Goal: Task Accomplishment & Management: Complete application form

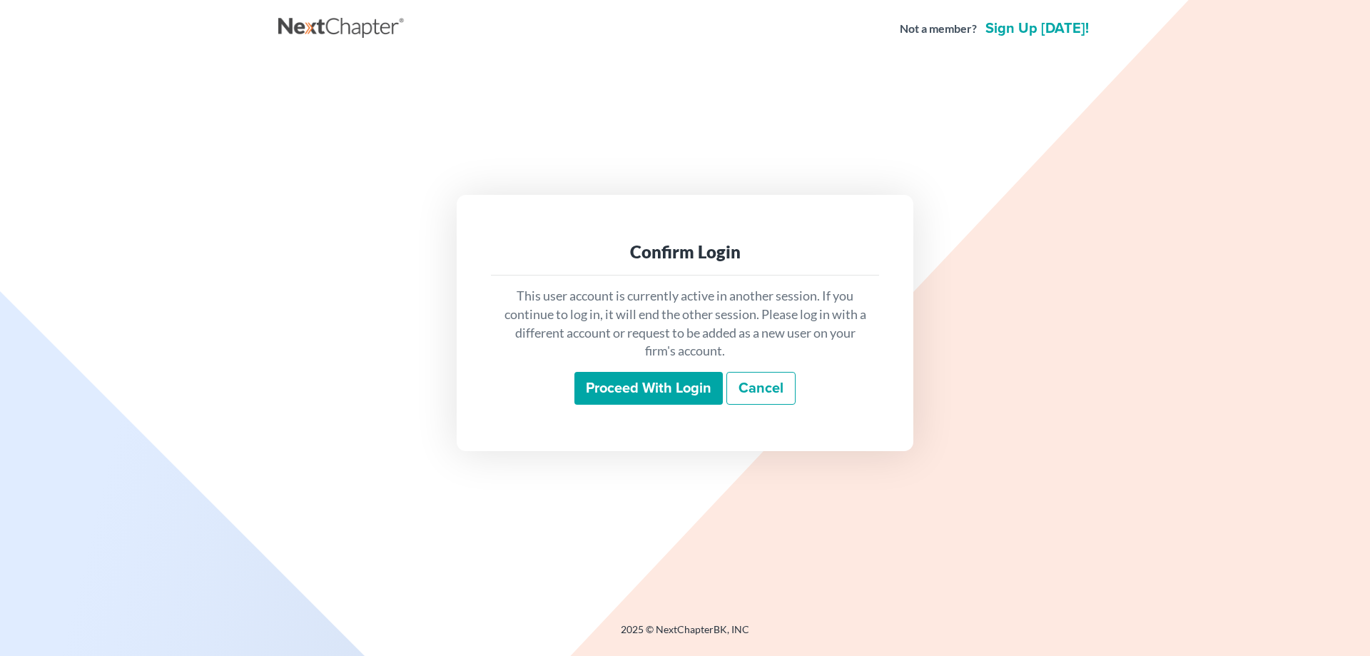
click at [600, 387] on input "Proceed with login" at bounding box center [648, 388] width 148 height 33
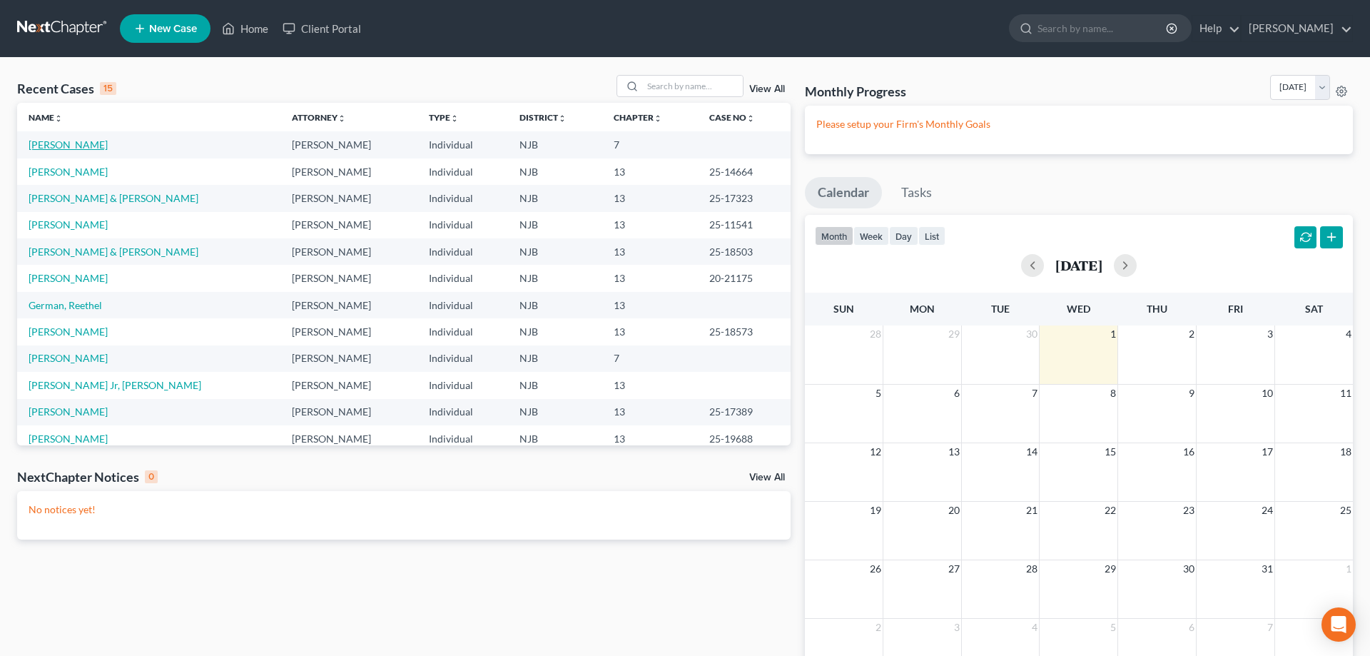
click at [77, 149] on link "Robinson, Heidi" at bounding box center [68, 144] width 79 height 12
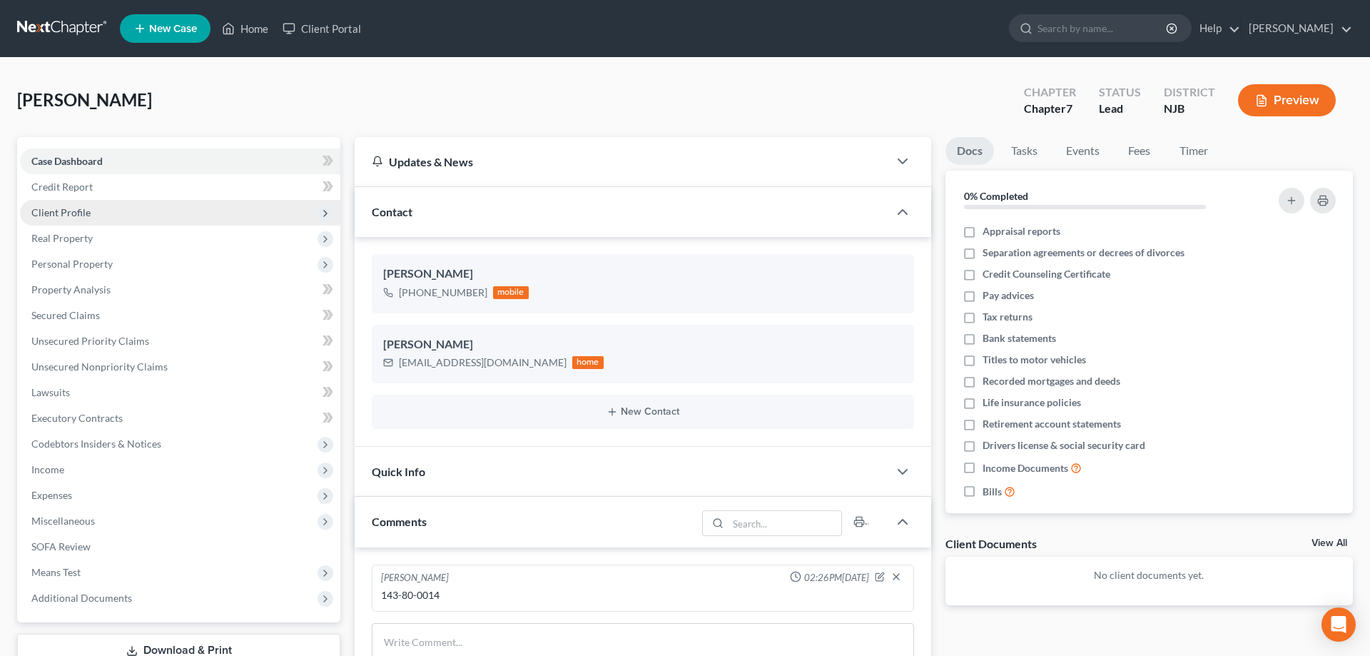
click at [71, 214] on span "Client Profile" at bounding box center [60, 212] width 59 height 12
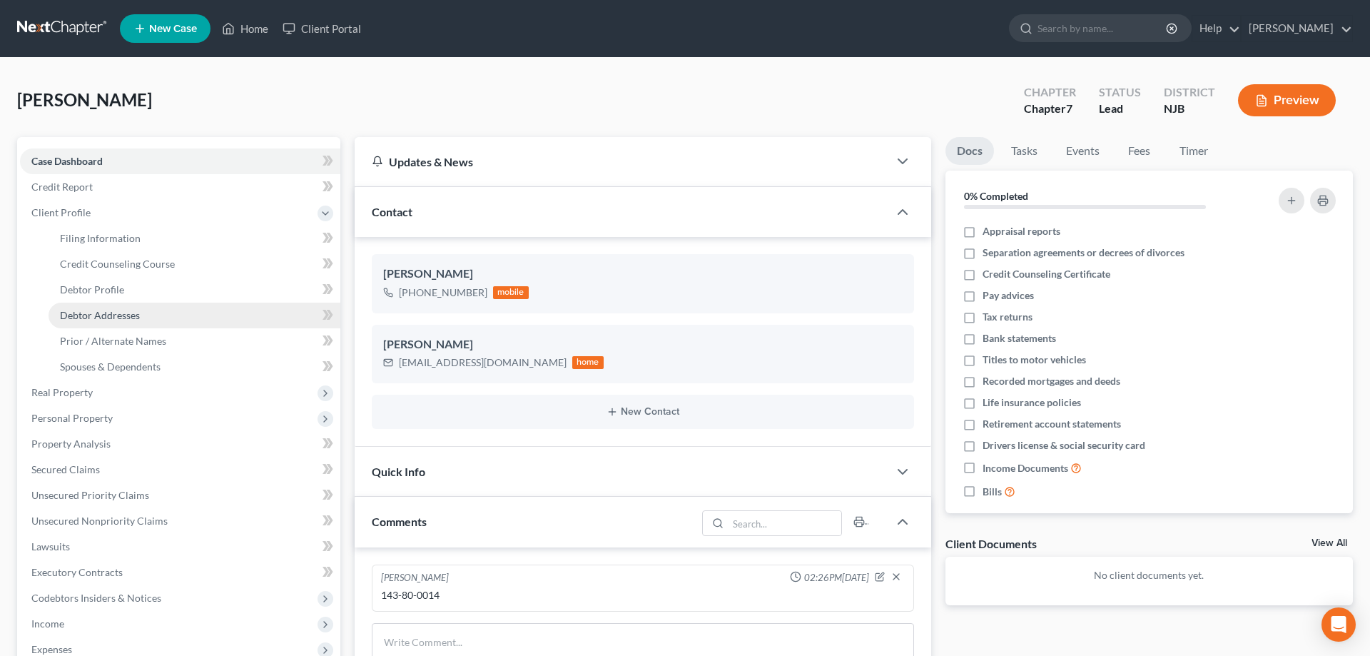
click at [94, 317] on span "Debtor Addresses" at bounding box center [100, 315] width 80 height 12
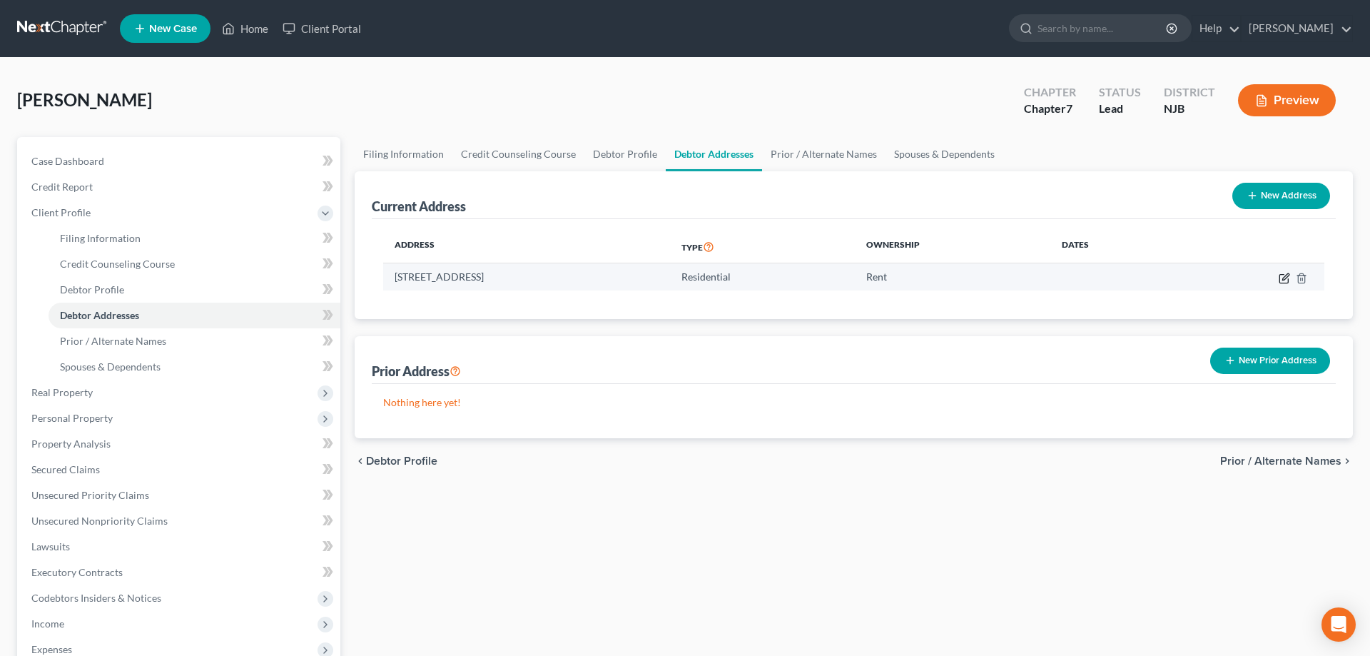
click at [1286, 279] on icon "button" at bounding box center [1283, 278] width 11 height 11
select select "33"
select select "0"
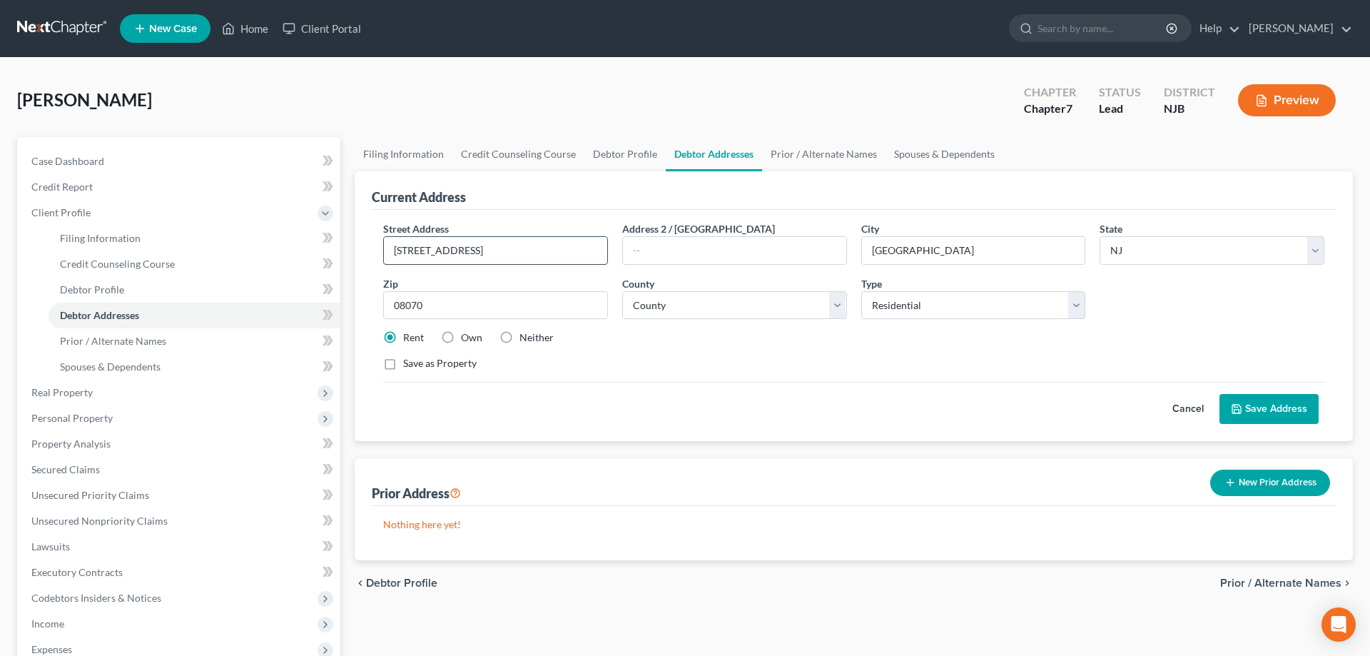
click at [396, 250] on input "19 N Broadway #B" at bounding box center [495, 250] width 223 height 27
type input "119 N Broadway #B"
click at [1266, 409] on button "Save Address" at bounding box center [1268, 409] width 99 height 30
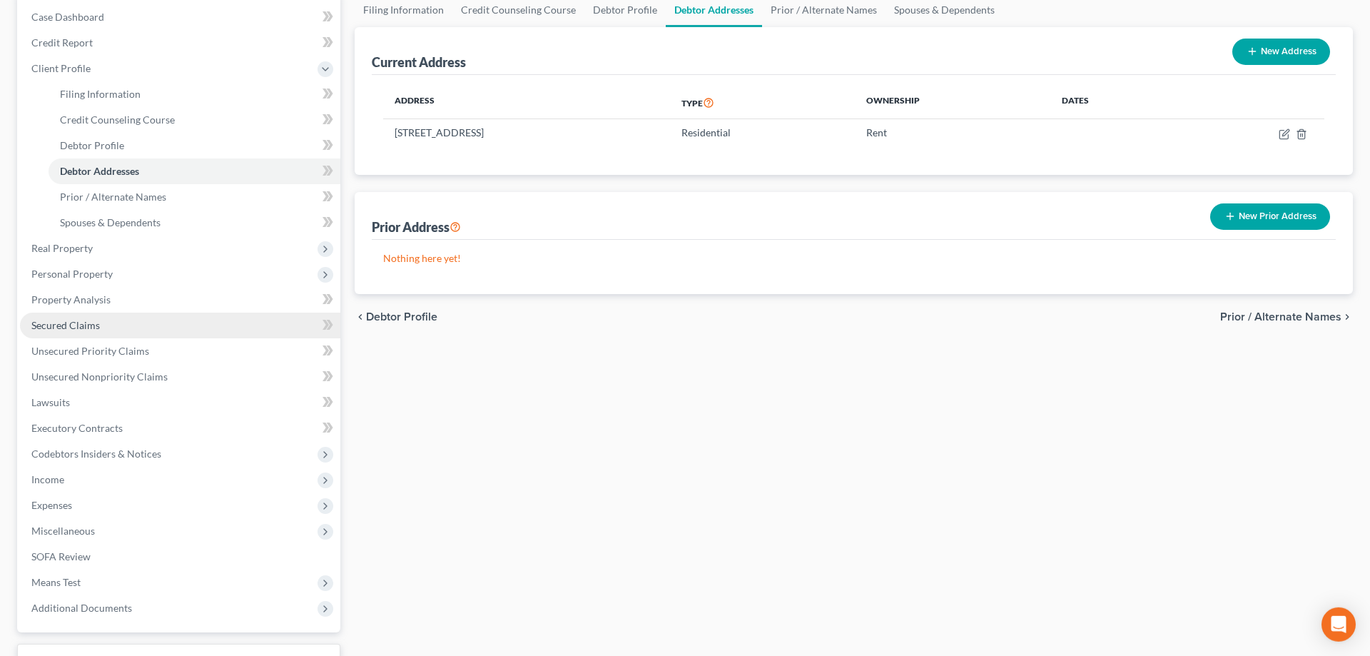
scroll to position [146, 0]
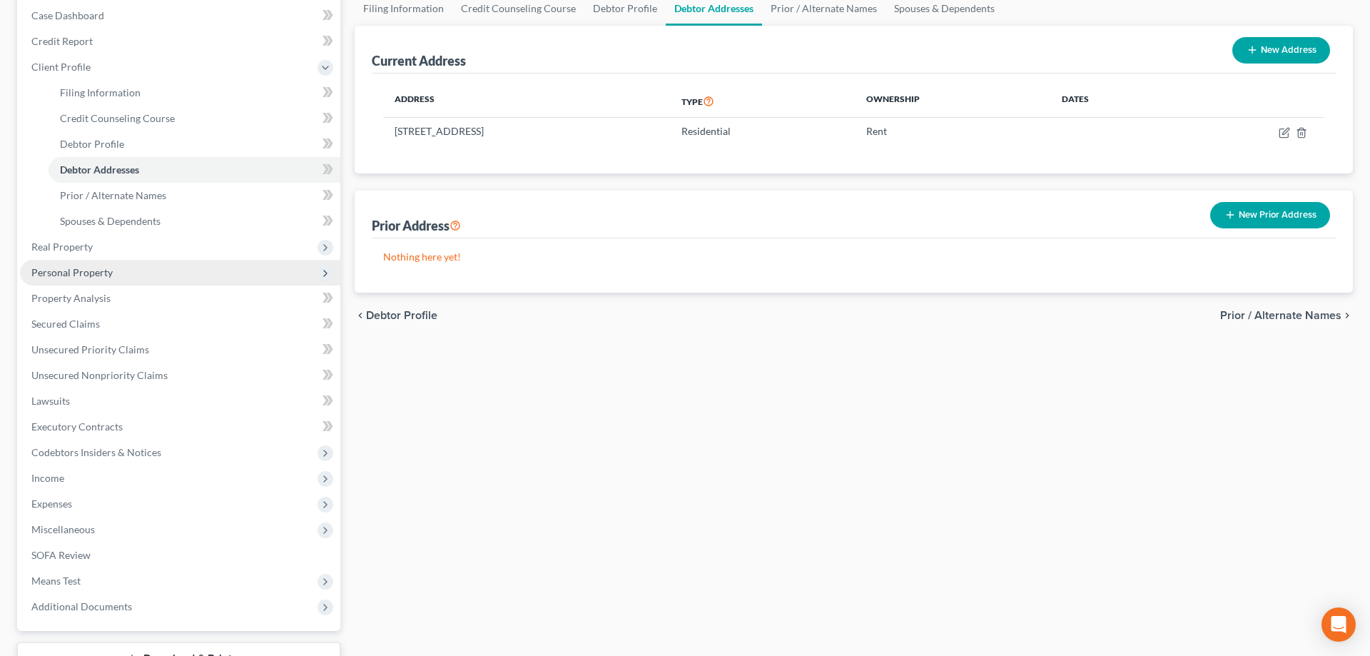
click at [71, 271] on span "Personal Property" at bounding box center [71, 272] width 81 height 12
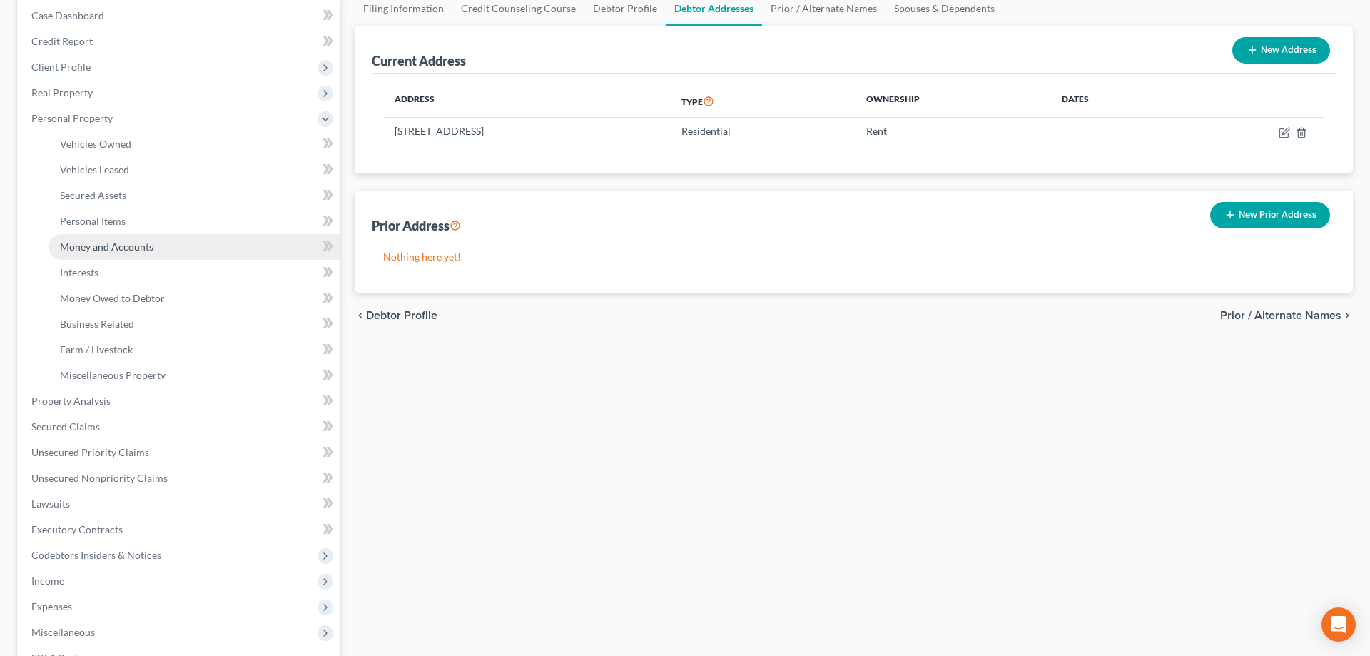
click at [88, 249] on span "Money and Accounts" at bounding box center [106, 246] width 93 height 12
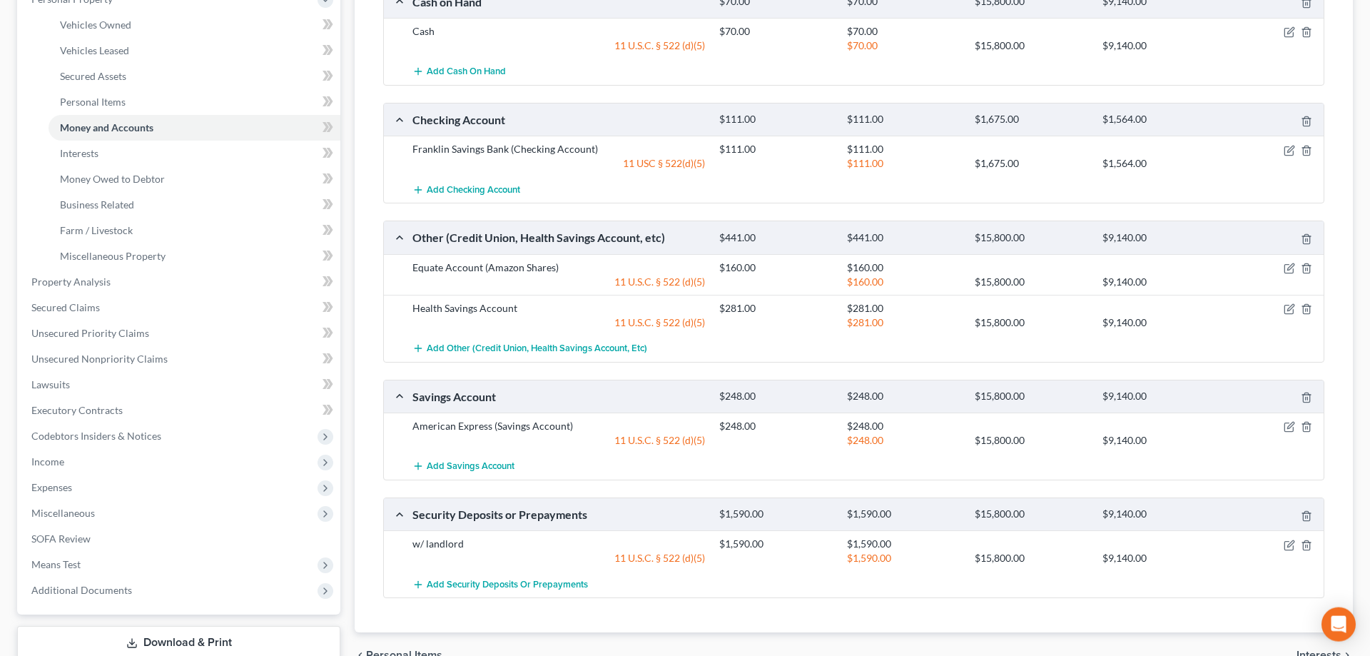
scroll to position [291, 0]
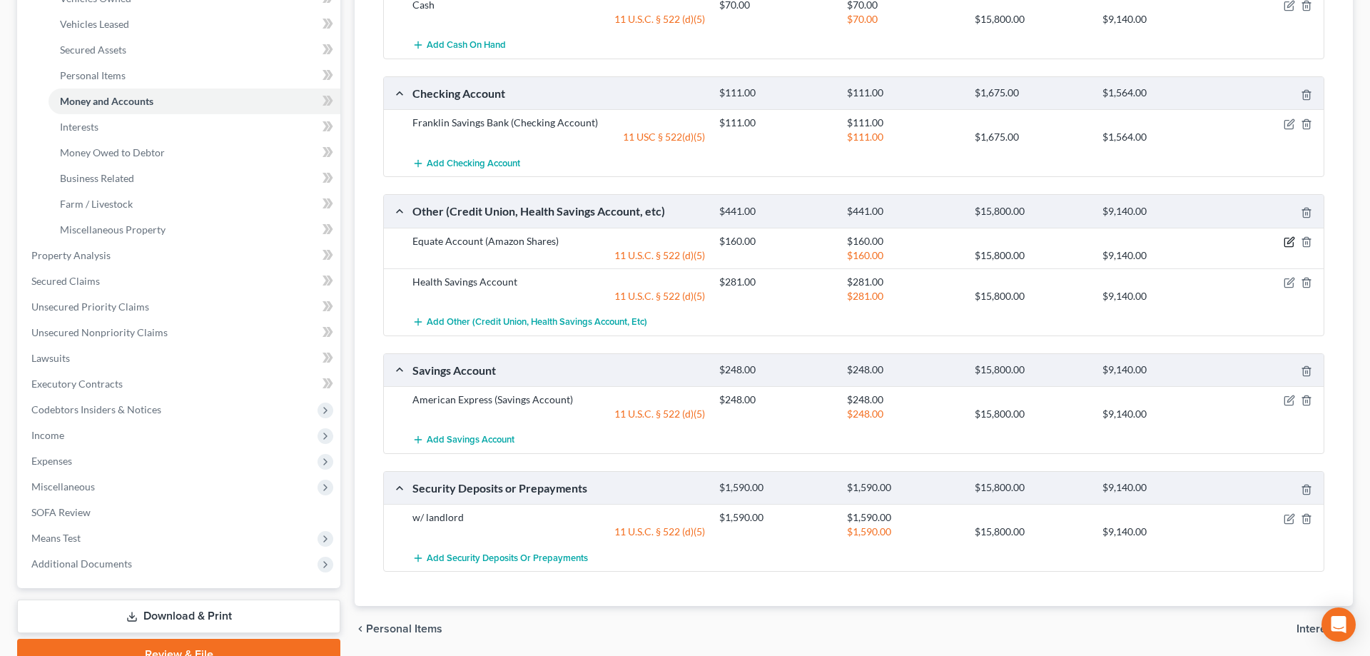
click at [1290, 240] on icon "button" at bounding box center [1288, 241] width 11 height 11
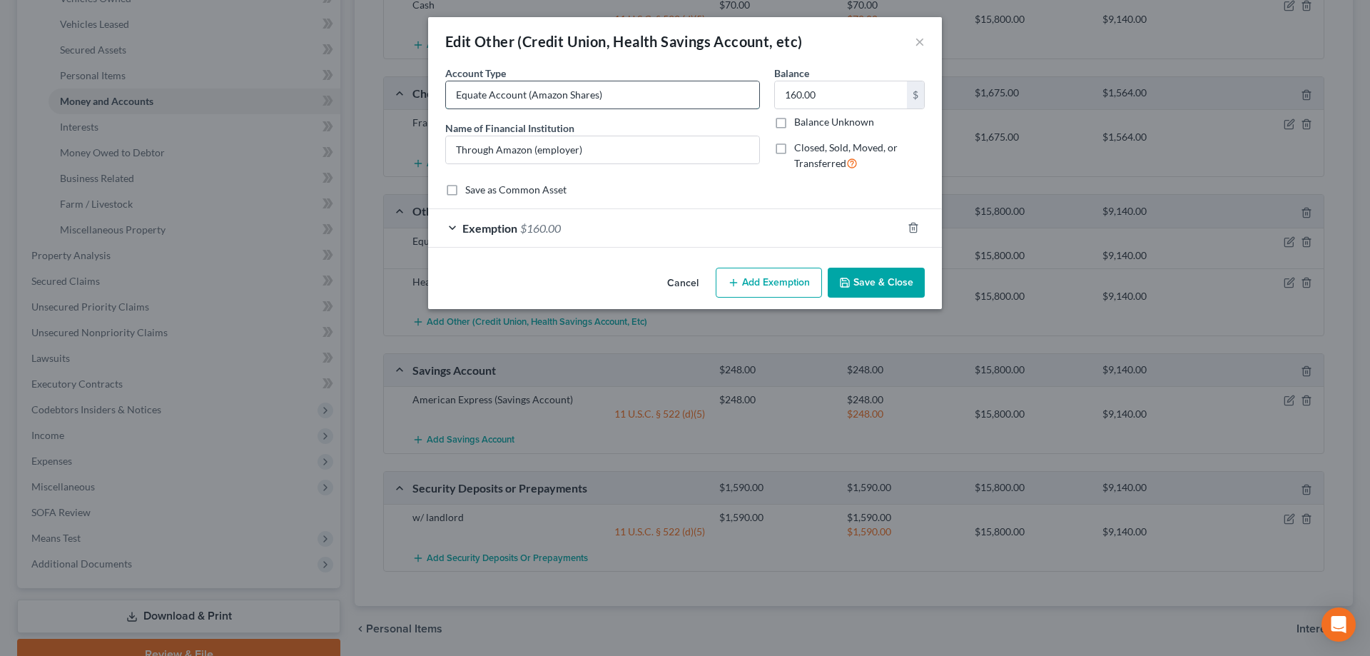
click at [643, 95] on input "Equate Account (Amazon Shares)" at bounding box center [602, 94] width 313 height 27
type input "Equate Account (Amazon Shares)- stock"
click at [875, 285] on button "Save & Close" at bounding box center [876, 283] width 97 height 30
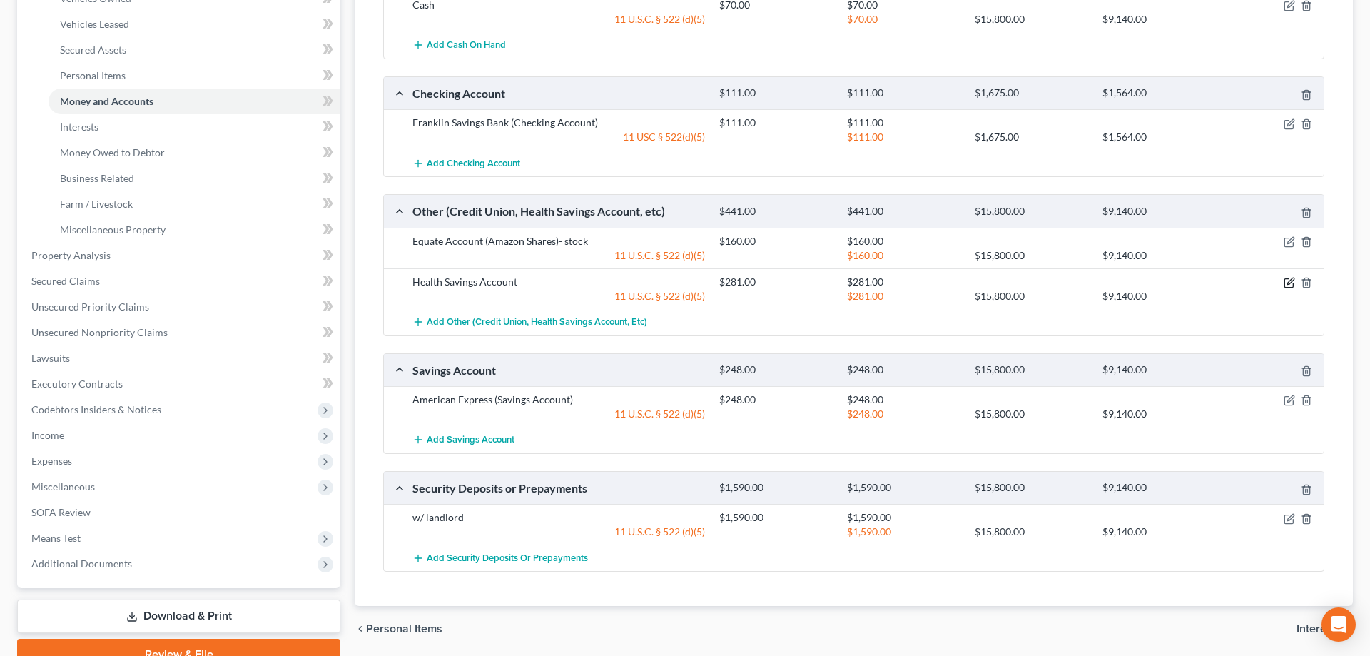
click at [1286, 285] on icon "button" at bounding box center [1288, 282] width 11 height 11
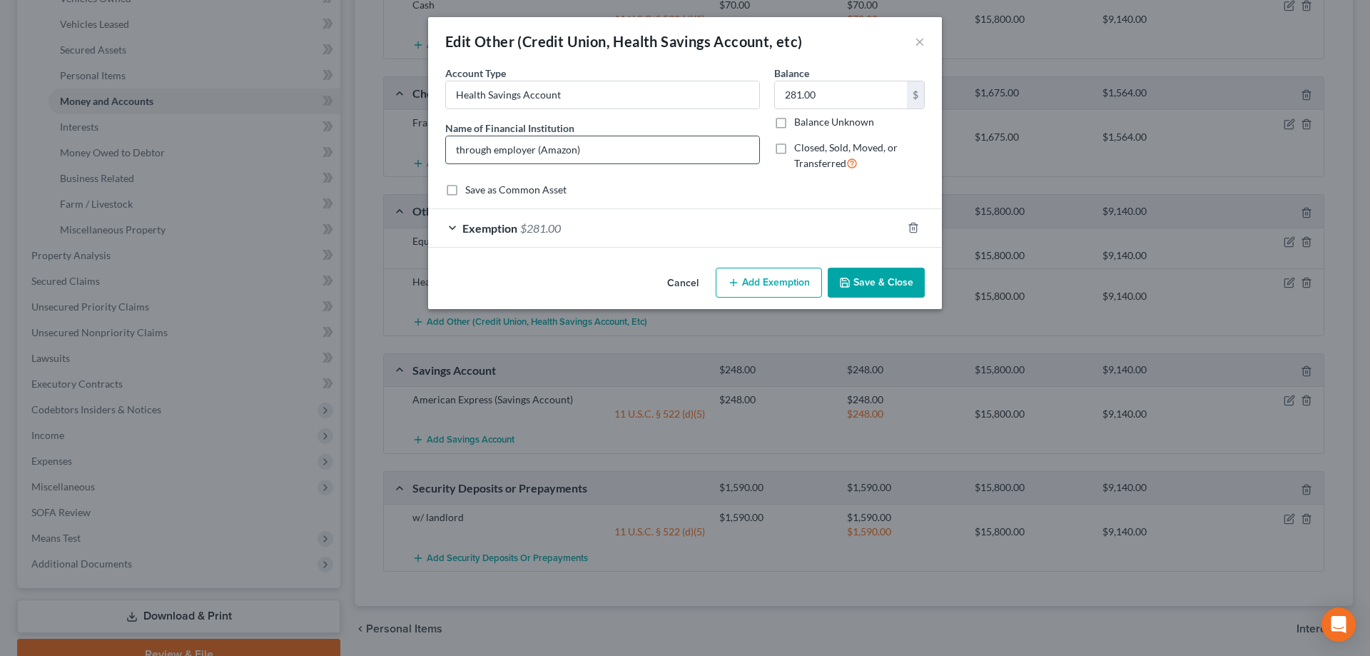
click at [629, 158] on input "through employer (Amazon)" at bounding box center [602, 149] width 313 height 27
type input "through employer (Amazon)-health savings account"
click at [878, 288] on button "Save & Close" at bounding box center [876, 283] width 97 height 30
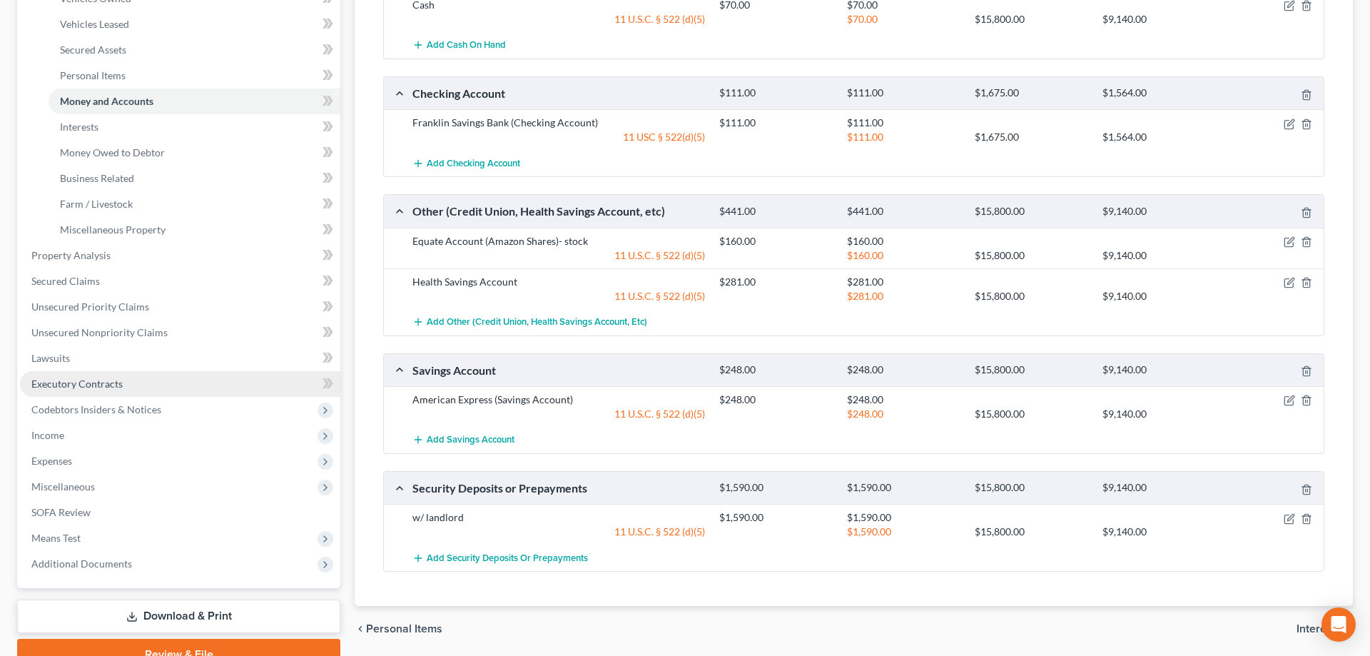
click at [61, 389] on span "Executory Contracts" at bounding box center [76, 383] width 91 height 12
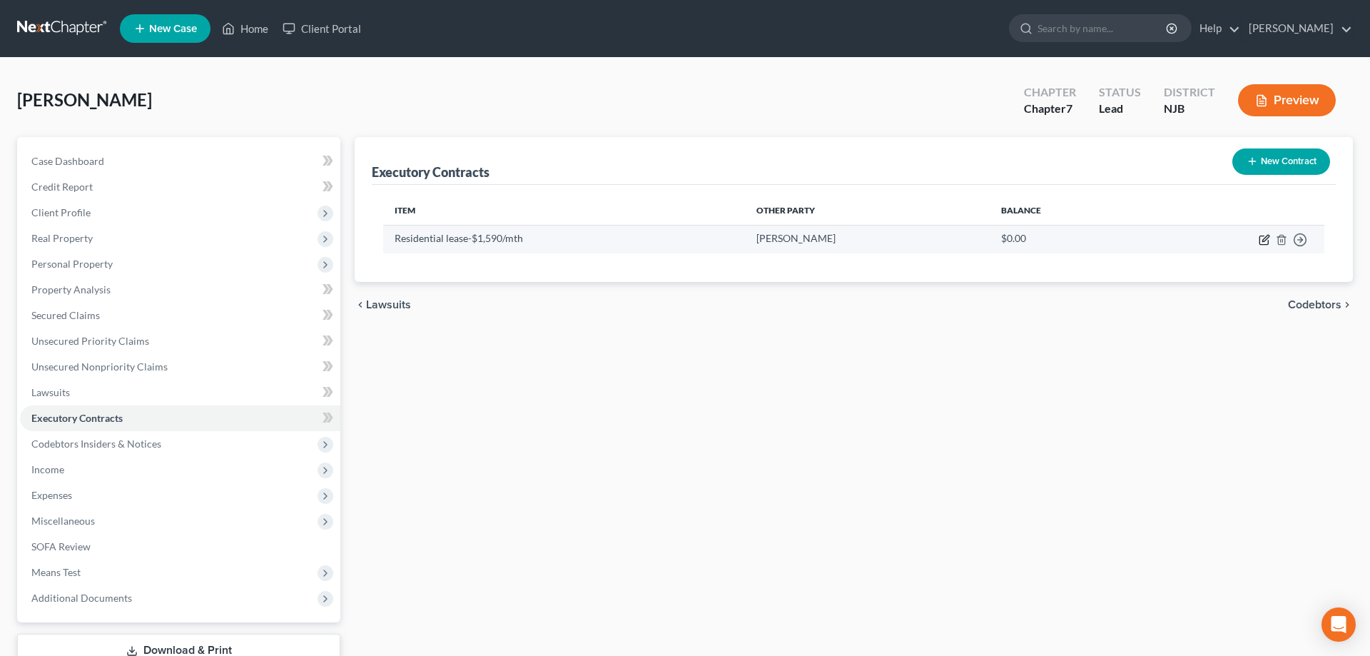
click at [1268, 241] on icon "button" at bounding box center [1263, 240] width 9 height 9
select select "3"
select select "0"
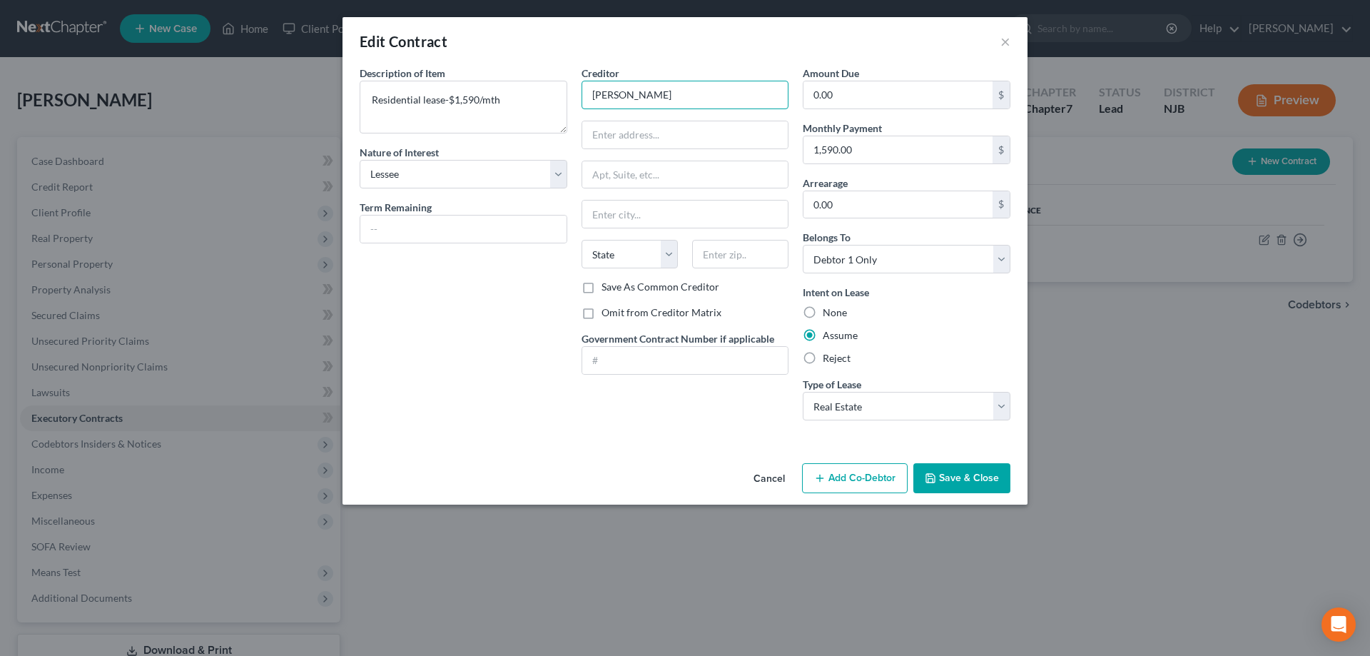
click at [646, 94] on input "John Mellaedy" at bounding box center [685, 95] width 208 height 29
type input "John Melleady"
click at [627, 139] on input "text" at bounding box center [685, 134] width 206 height 27
click at [633, 131] on input "101 Idol lake Rd" at bounding box center [685, 134] width 206 height 27
type input "101 Idol Lake Rd"
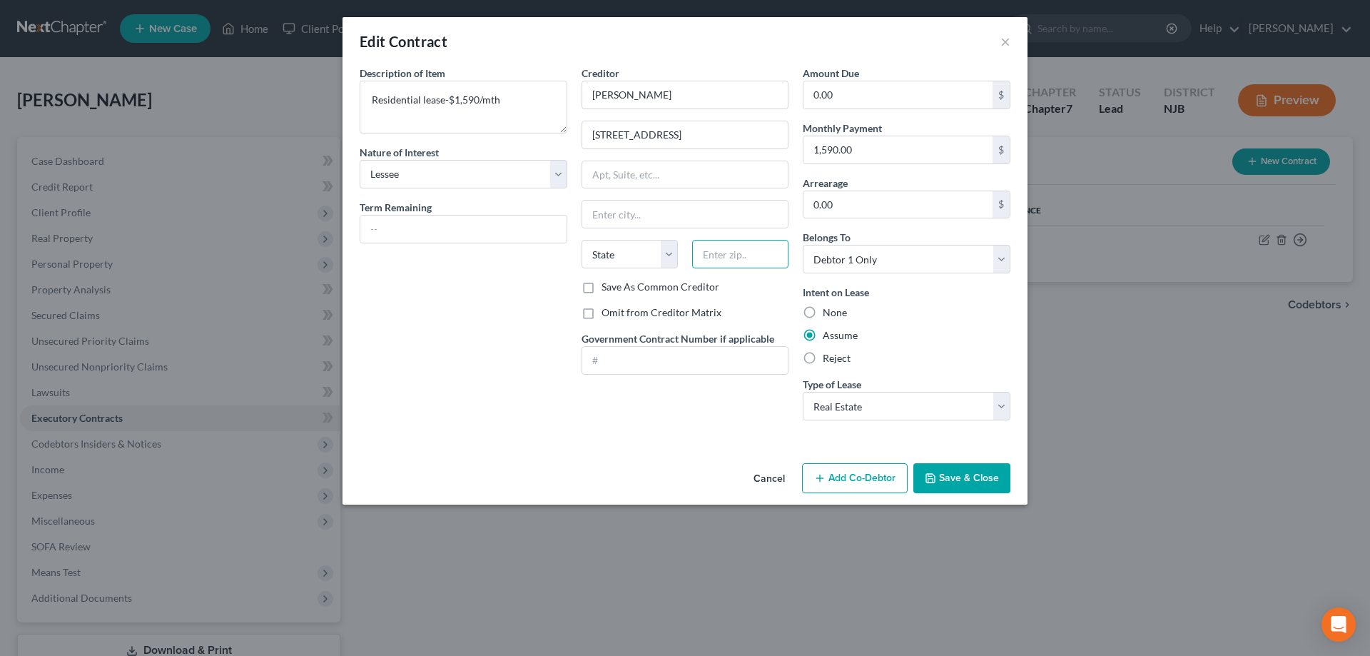
click at [722, 260] on input "text" at bounding box center [740, 254] width 96 height 29
type input "08332"
type input "Millville"
select select "33"
click at [753, 210] on input "Millville" at bounding box center [685, 213] width 206 height 27
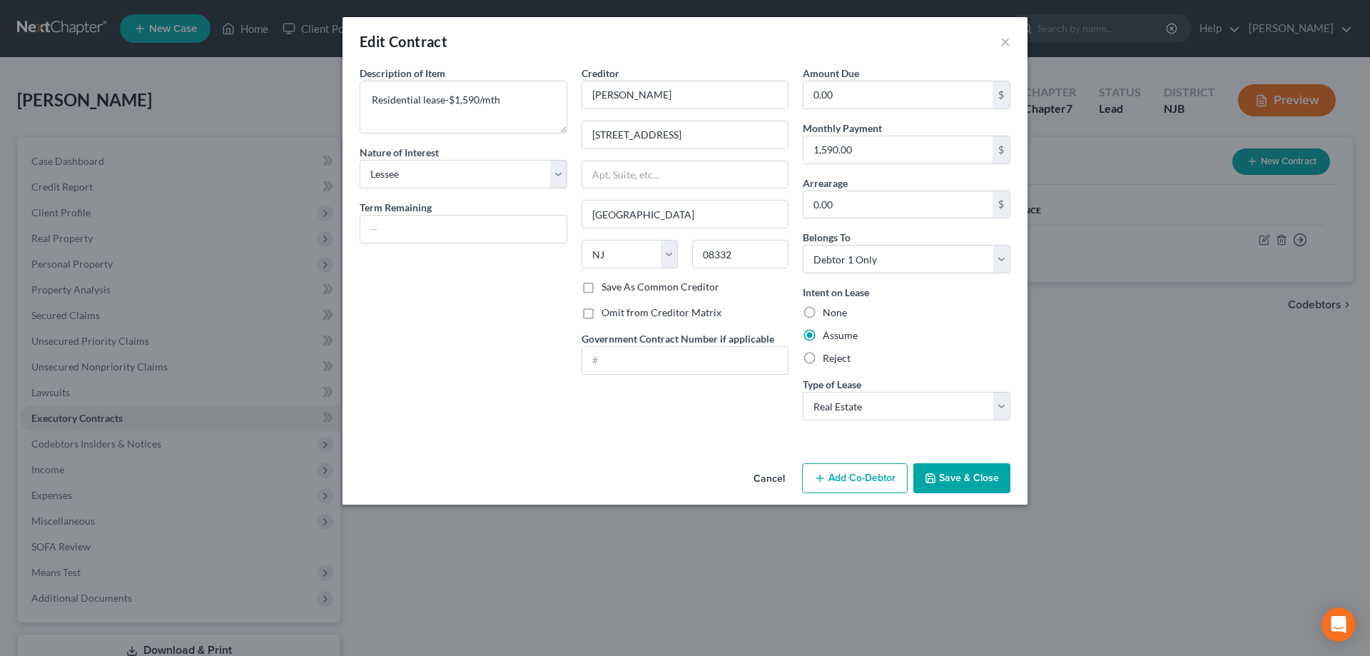
click at [968, 478] on button "Save & Close" at bounding box center [961, 478] width 97 height 30
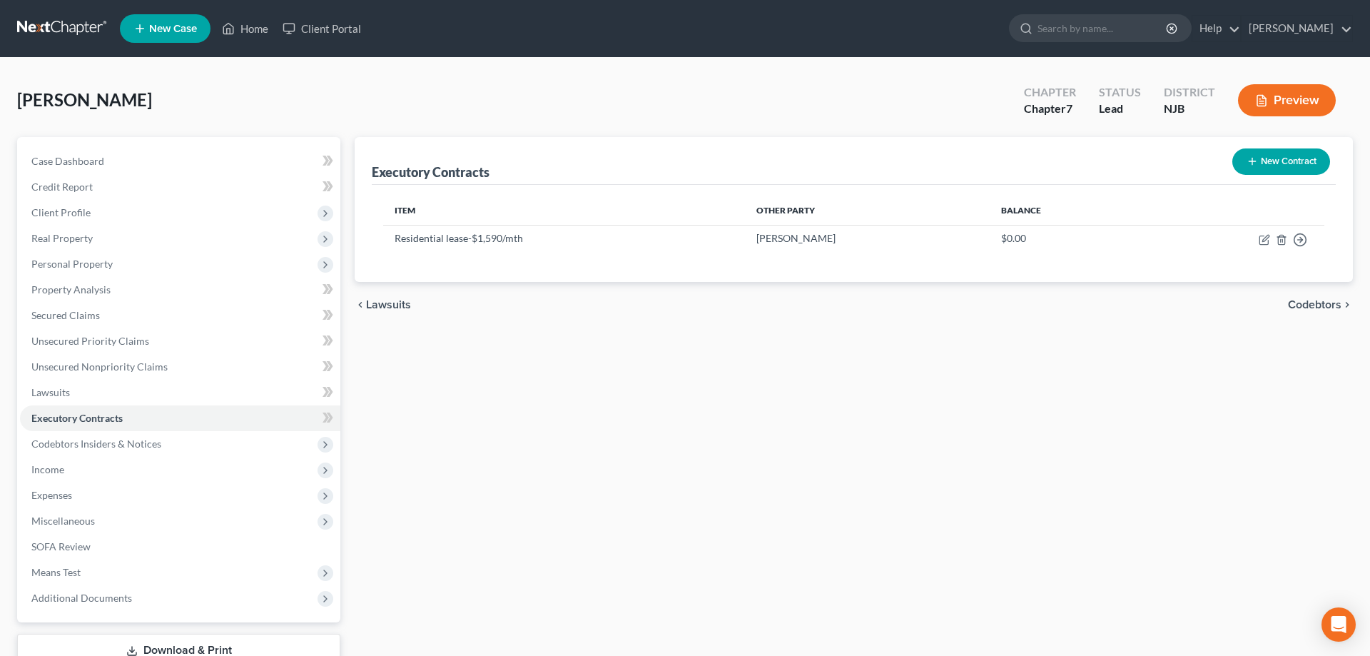
scroll to position [101, 0]
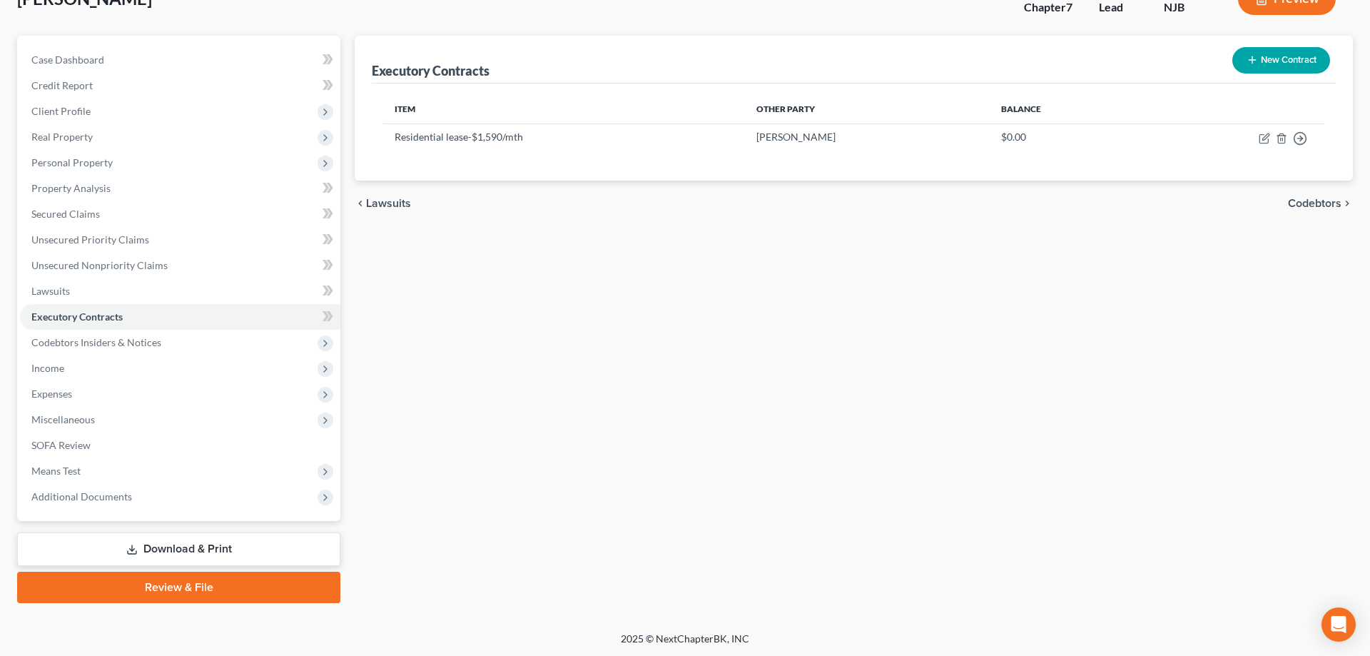
click at [204, 589] on link "Review & File" at bounding box center [178, 586] width 323 height 31
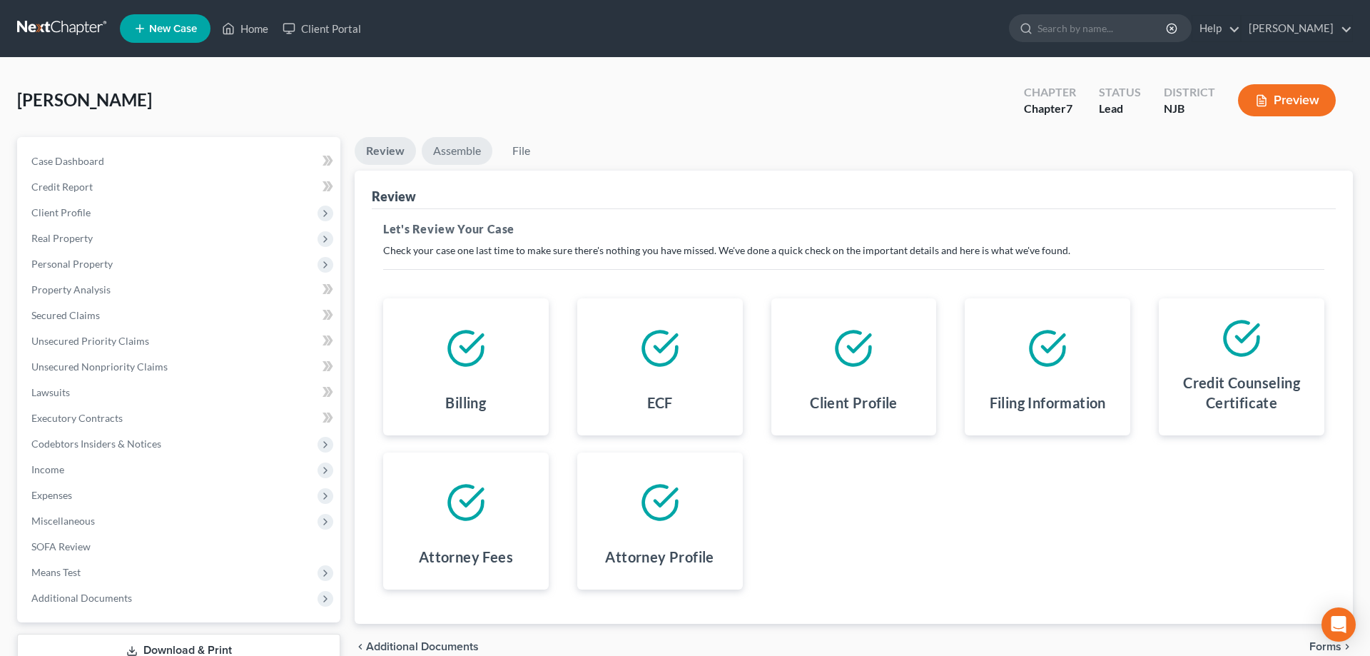
click at [447, 153] on link "Assemble" at bounding box center [457, 151] width 71 height 28
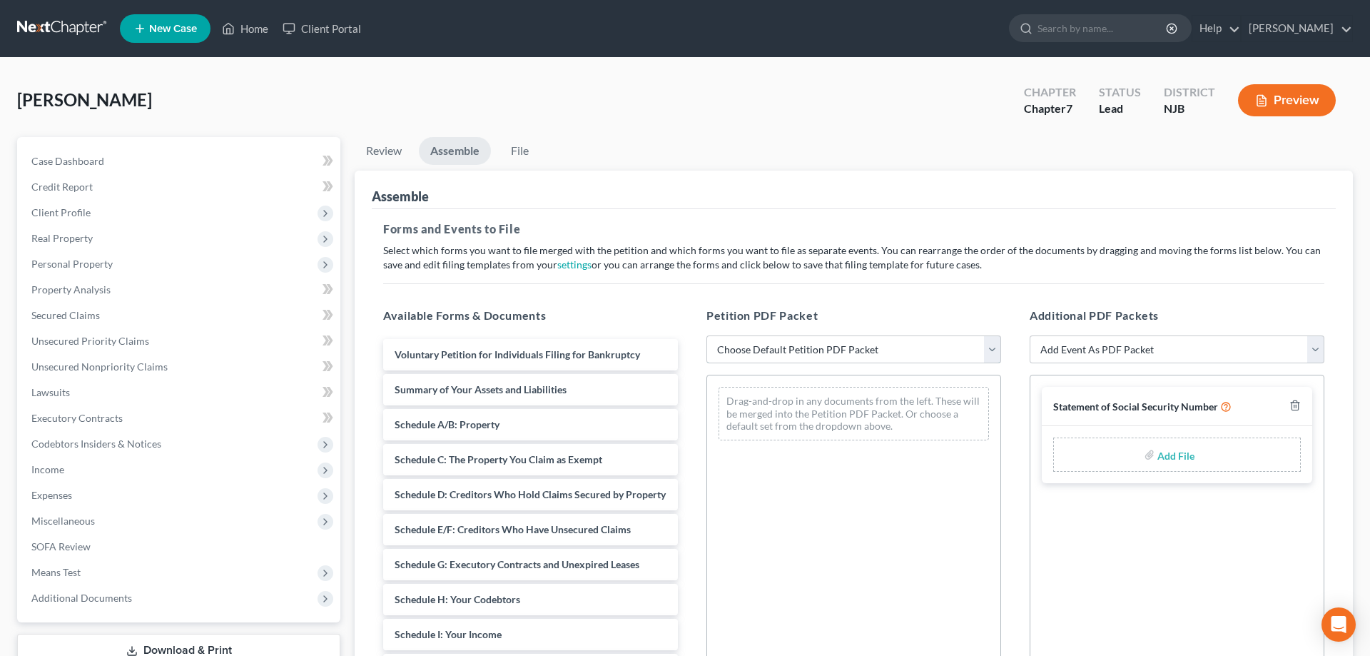
click at [706, 335] on select "Choose Default Petition PDF Packet Complete Bankruptcy Petition (all forms and …" at bounding box center [853, 349] width 295 height 29
select select "0"
click option "Complete Bankruptcy Petition (all forms and schedules)" at bounding box center [0, 0] width 0 height 0
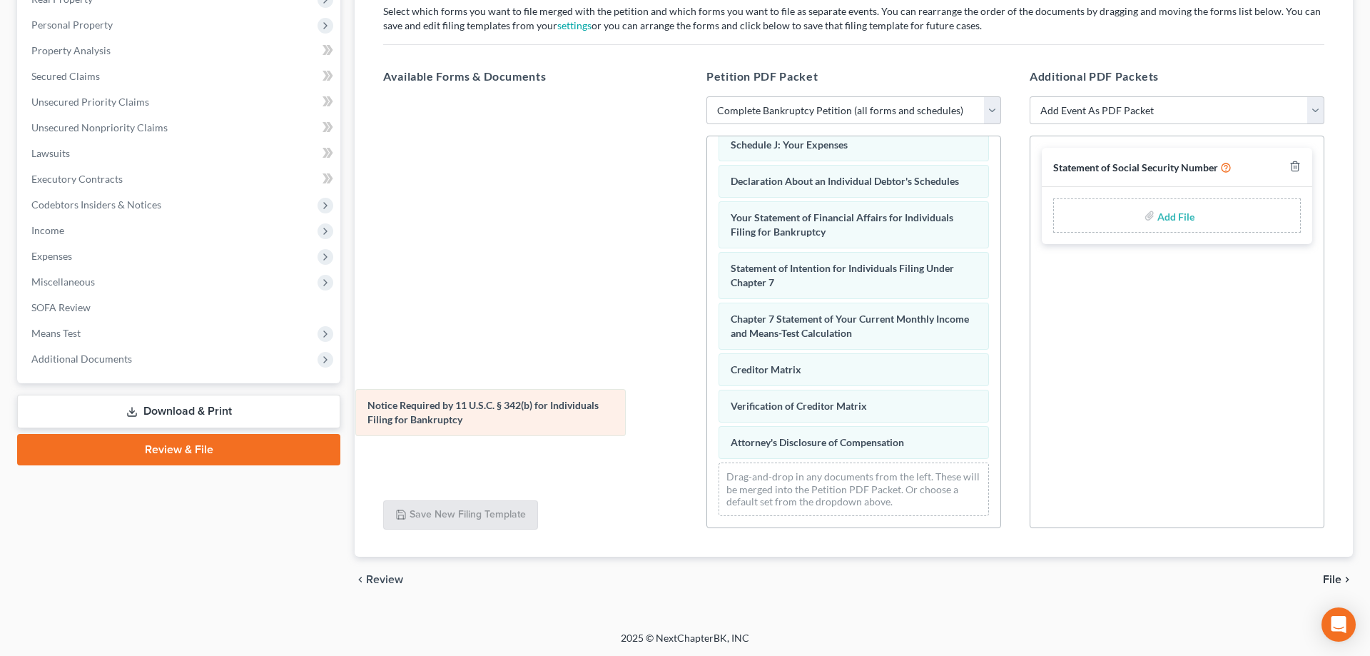
scroll to position [361, 0]
drag, startPoint x: 786, startPoint y: 404, endPoint x: 409, endPoint y: 419, distance: 377.7
click at [707, 419] on div "Notice Required by 11 U.S.C. § 342(b) for Individuals Filing for Bankruptcy Vol…" at bounding box center [853, 151] width 293 height 752
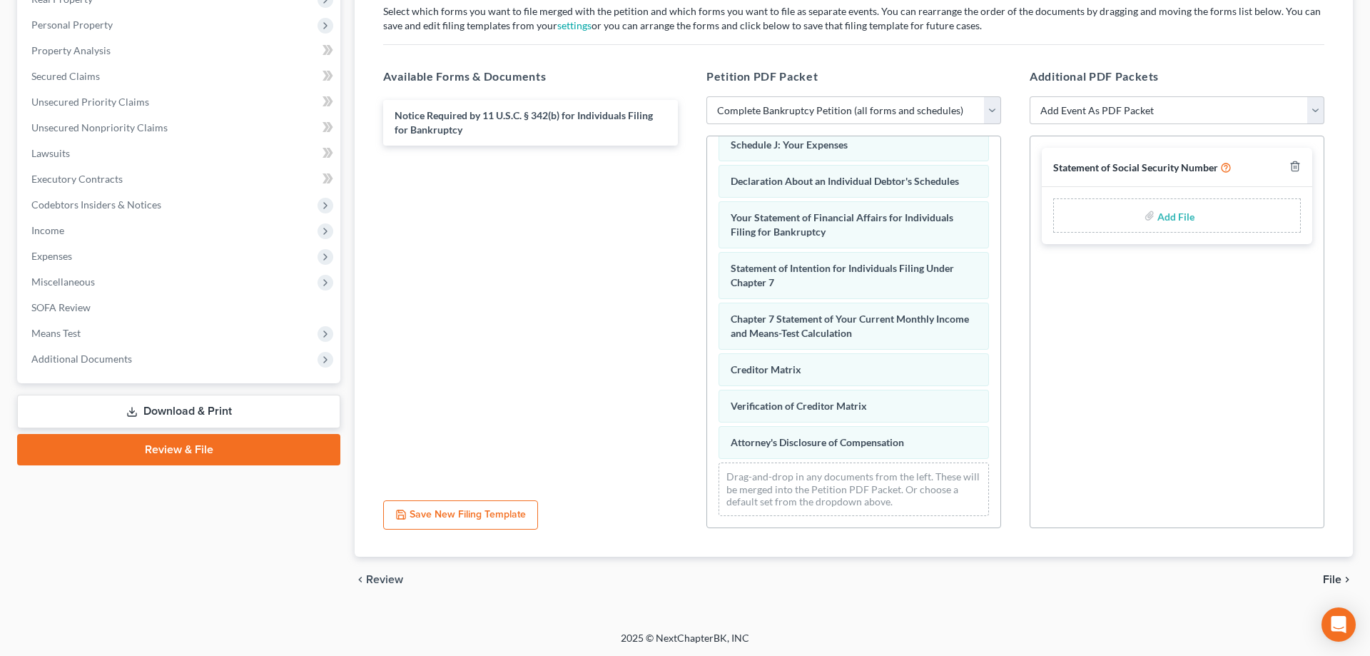
scroll to position [0, 0]
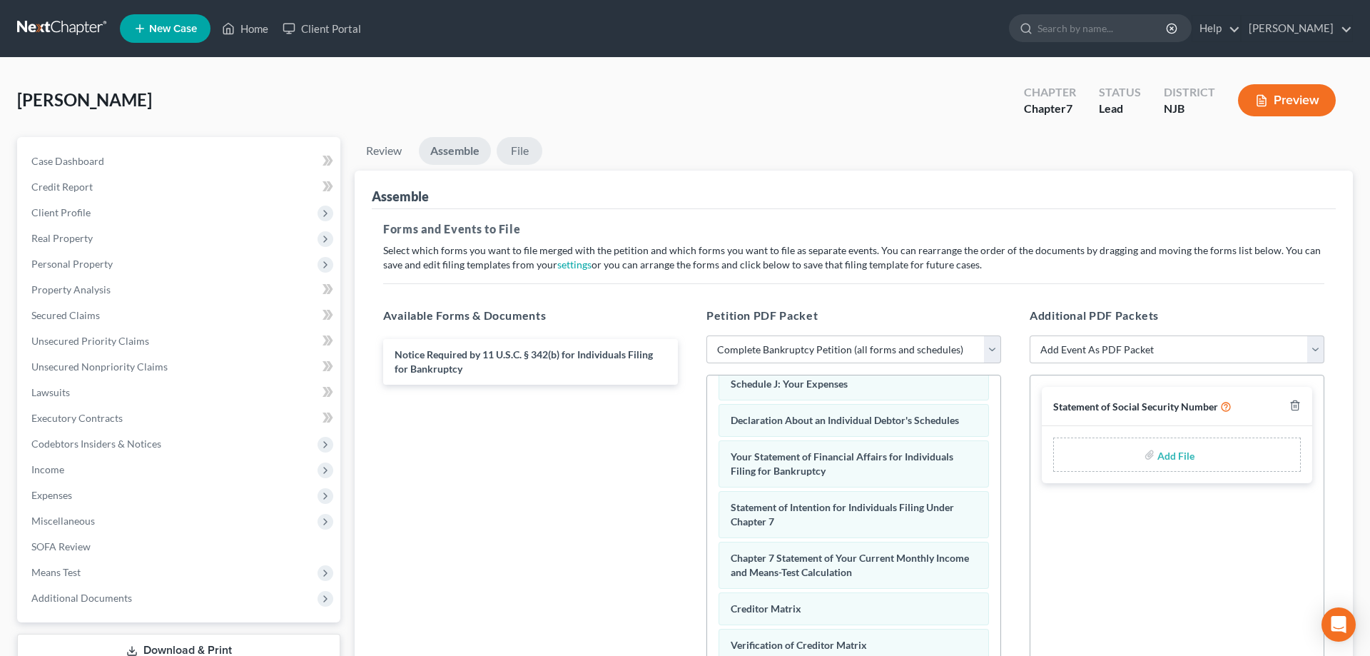
click at [519, 148] on link "File" at bounding box center [520, 151] width 46 height 28
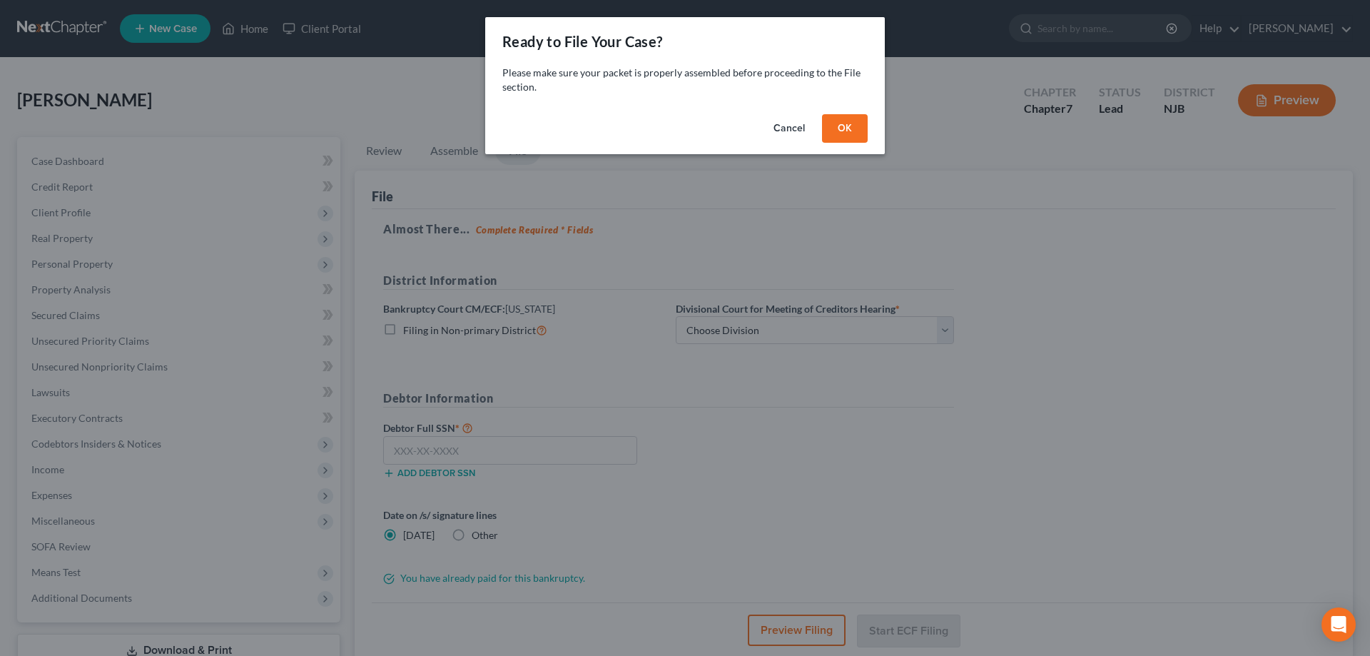
click at [845, 120] on button "OK" at bounding box center [845, 128] width 46 height 29
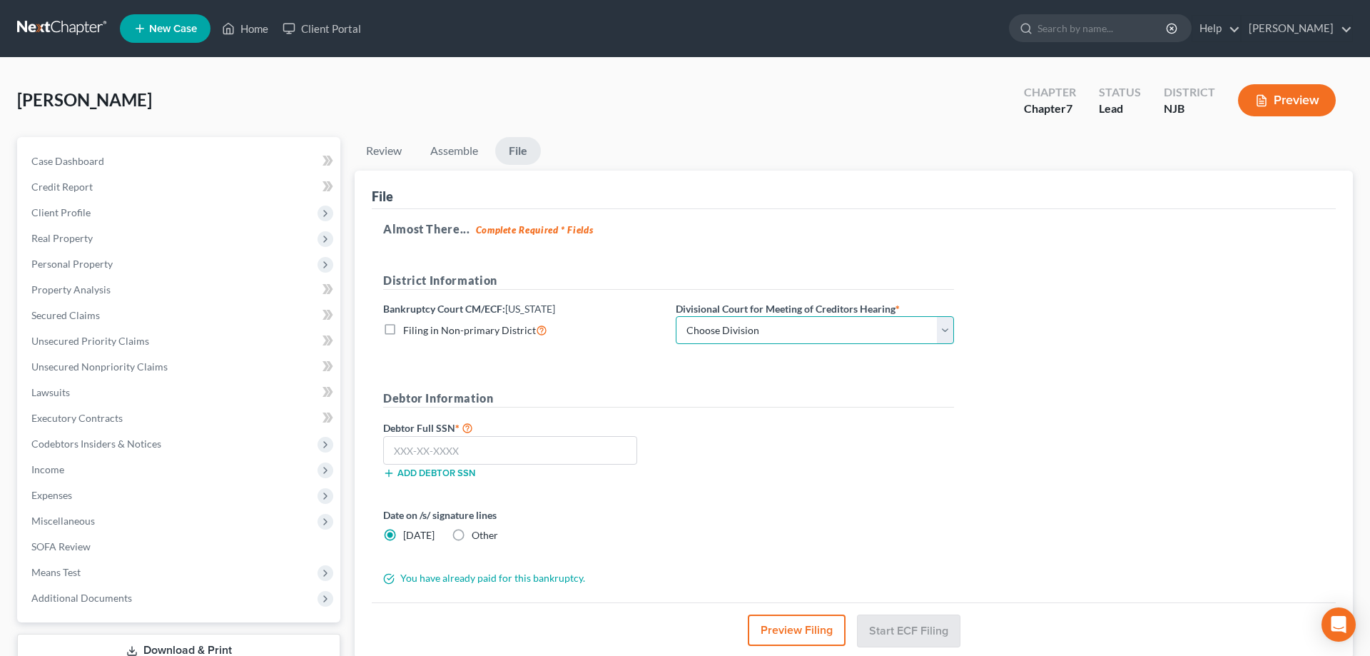
click at [676, 316] on select "Choose Division Camden Camden/Trenton Newark Trenton" at bounding box center [815, 330] width 278 height 29
click option "Camden/Trenton" at bounding box center [0, 0] width 0 height 0
select select "1"
click at [576, 445] on input "text" at bounding box center [510, 450] width 254 height 29
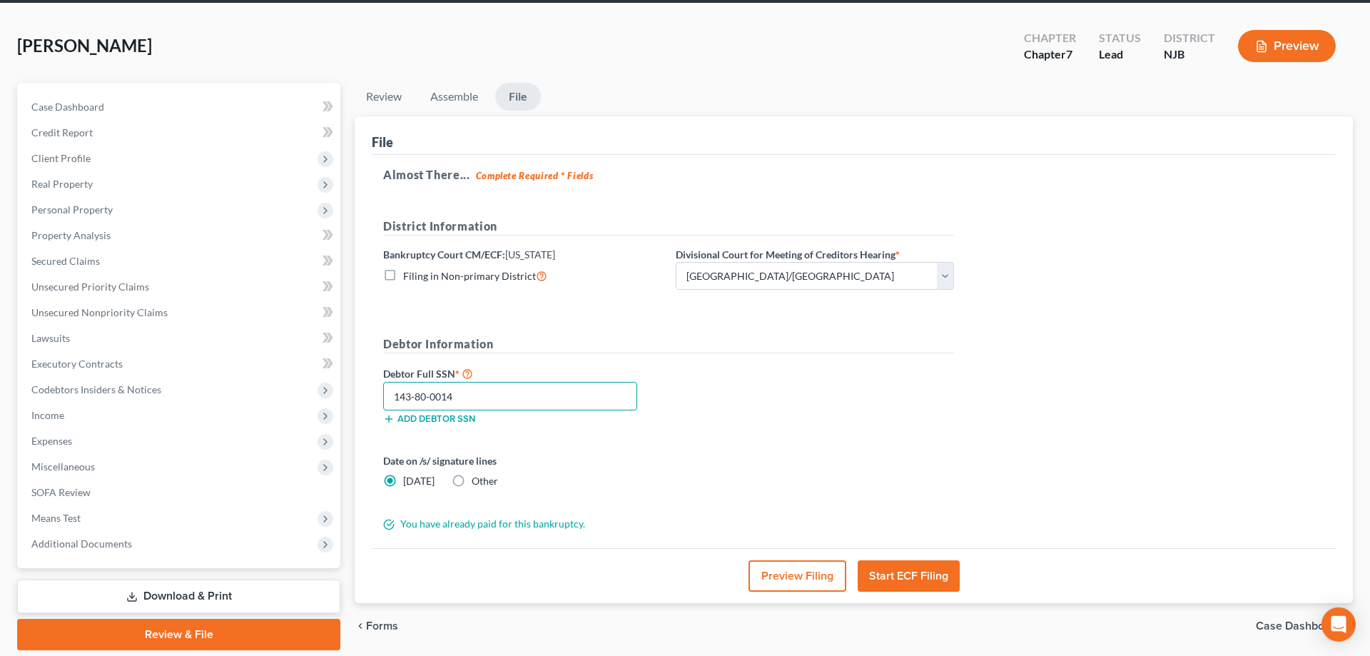
scroll to position [101, 0]
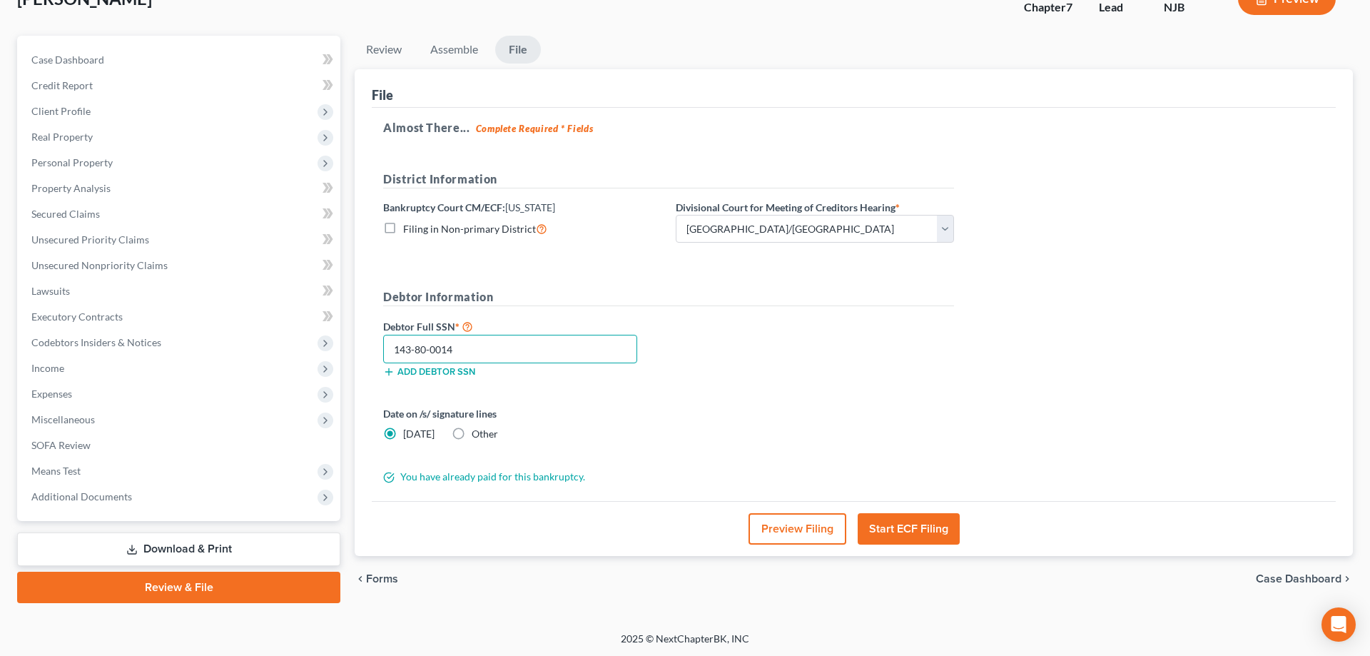
type input "143-80-0014"
click at [894, 531] on button "Start ECF Filing" at bounding box center [908, 528] width 102 height 31
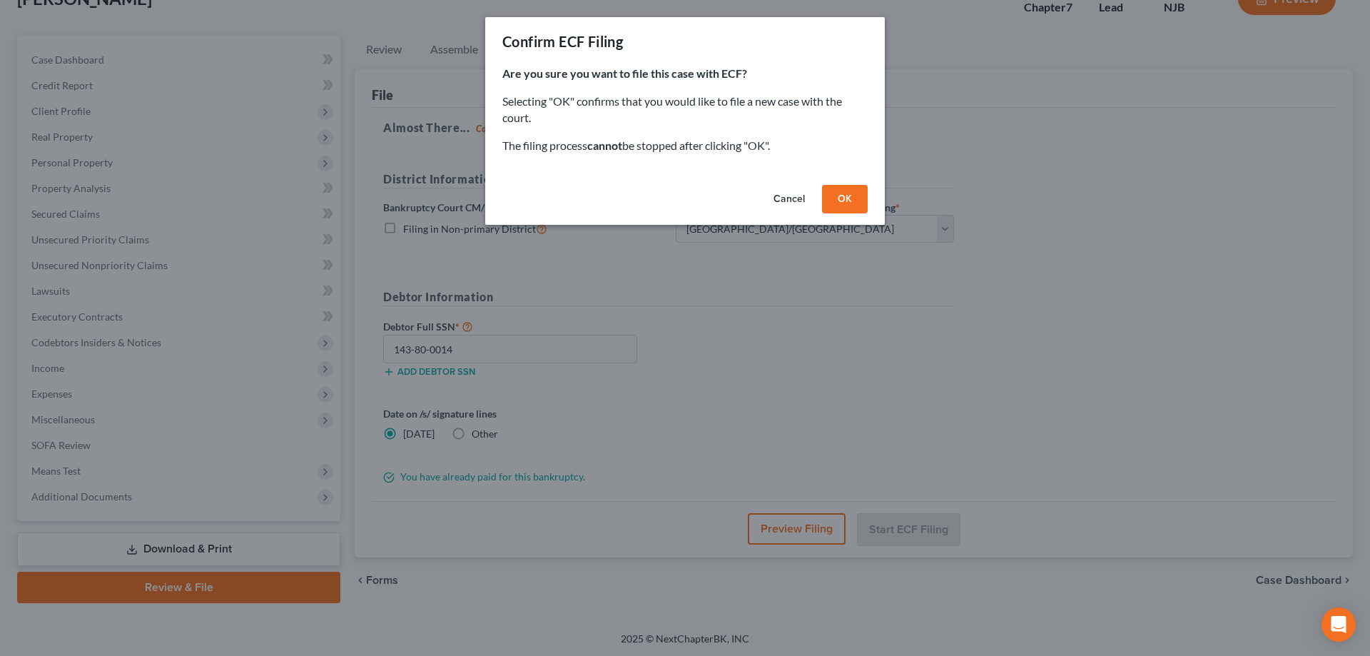
click at [856, 189] on button "OK" at bounding box center [845, 199] width 46 height 29
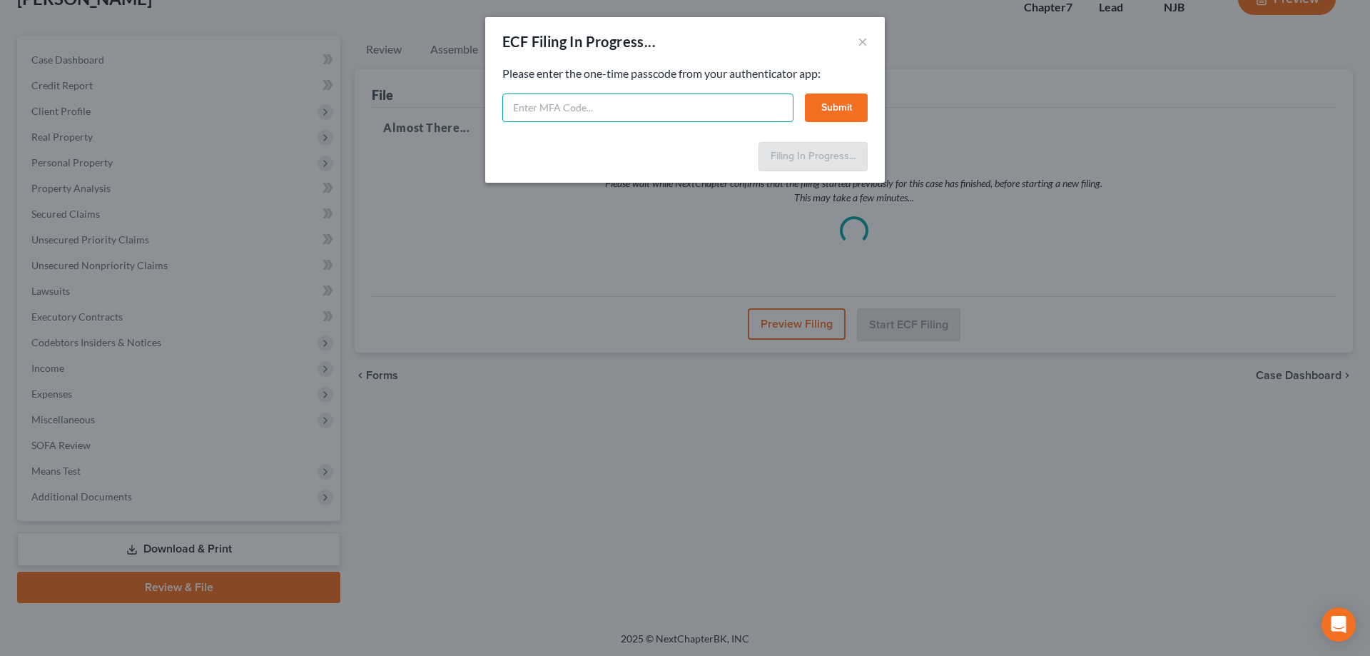
click at [609, 118] on input "text" at bounding box center [647, 107] width 291 height 29
type input "070212"
click at [816, 101] on button "Submit" at bounding box center [836, 107] width 63 height 29
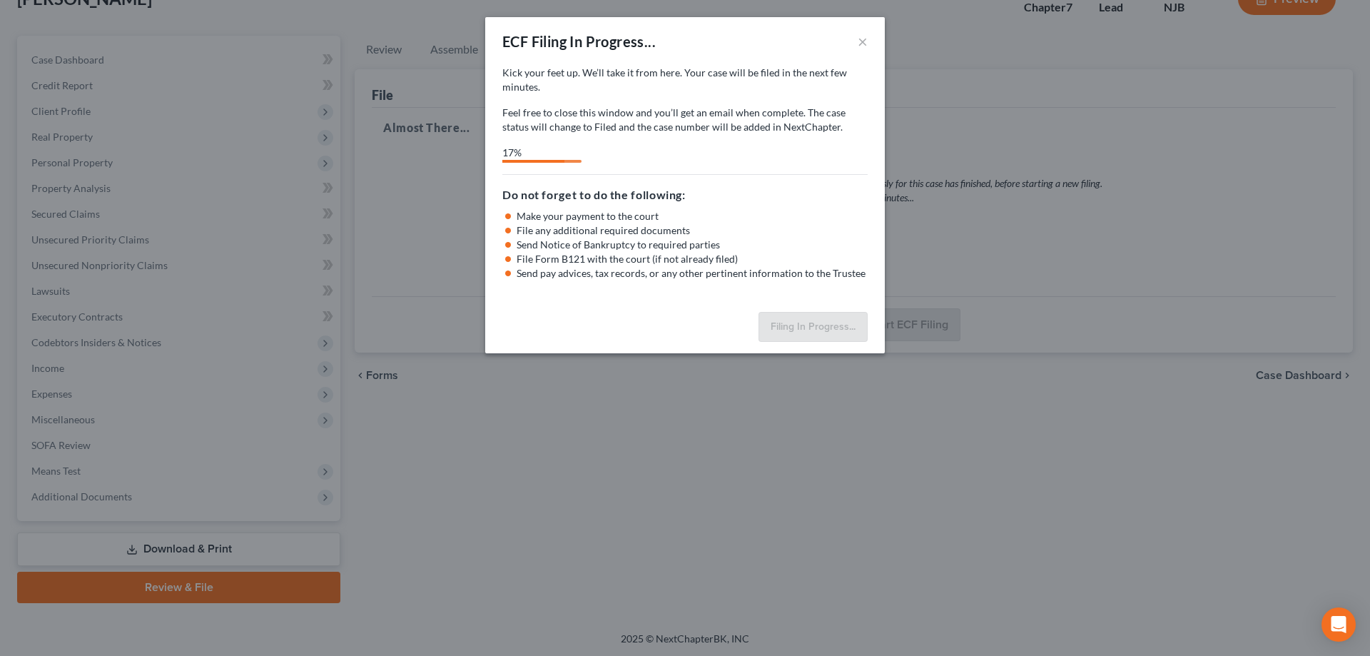
select select "1"
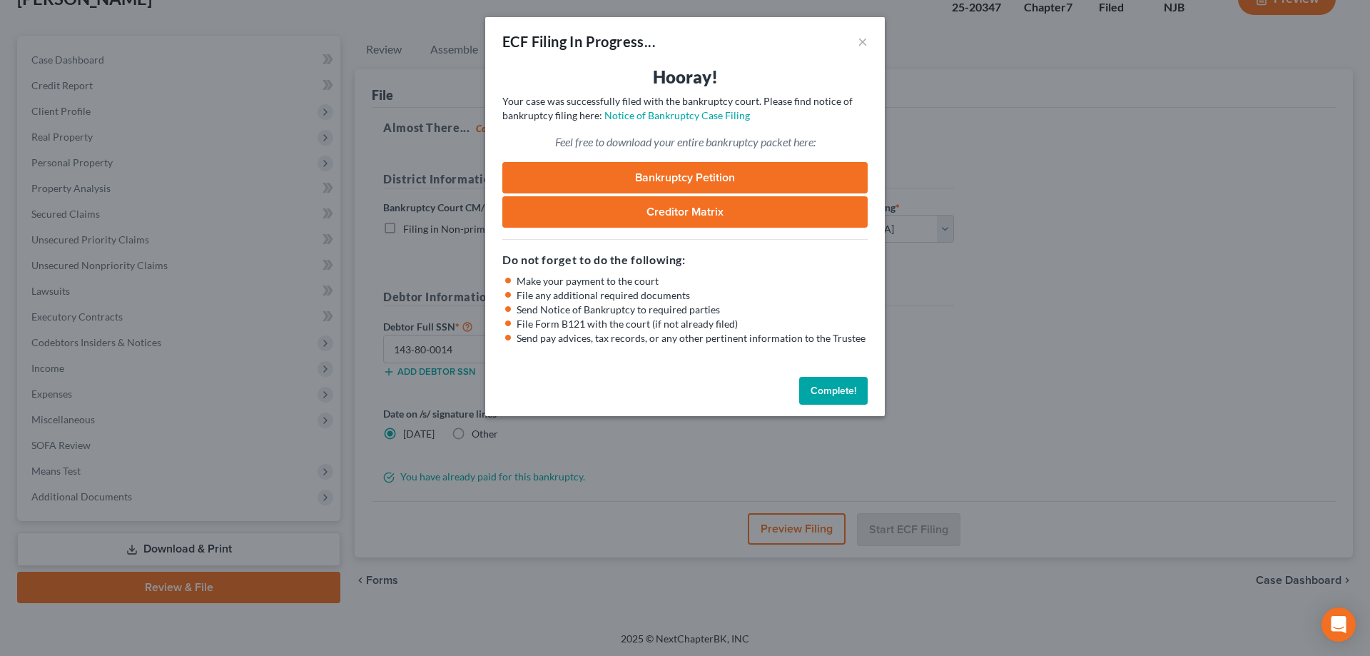
click at [686, 174] on link "Bankruptcy Petition" at bounding box center [684, 177] width 365 height 31
click at [816, 396] on button "Complete!" at bounding box center [833, 391] width 68 height 29
